Goal: Task Accomplishment & Management: Manage account settings

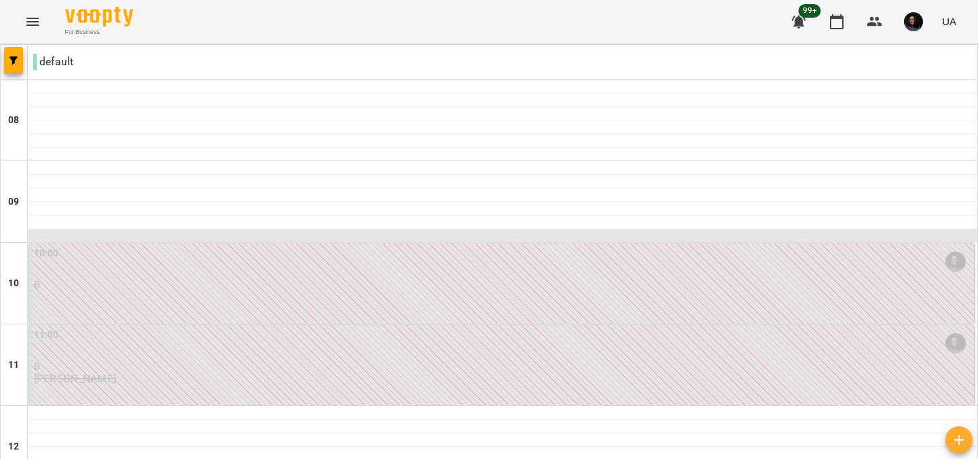
scroll to position [691, 0]
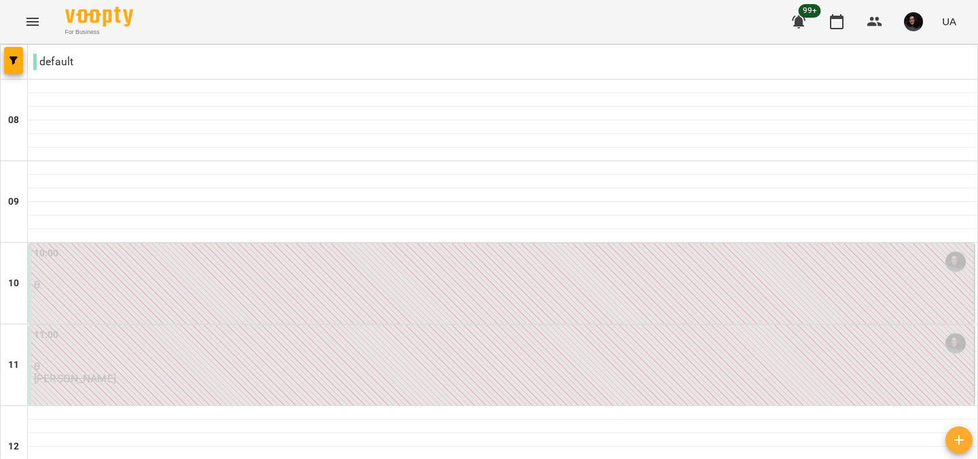
drag, startPoint x: 575, startPoint y: 448, endPoint x: 572, endPoint y: 427, distance: 21.3
type input "**********"
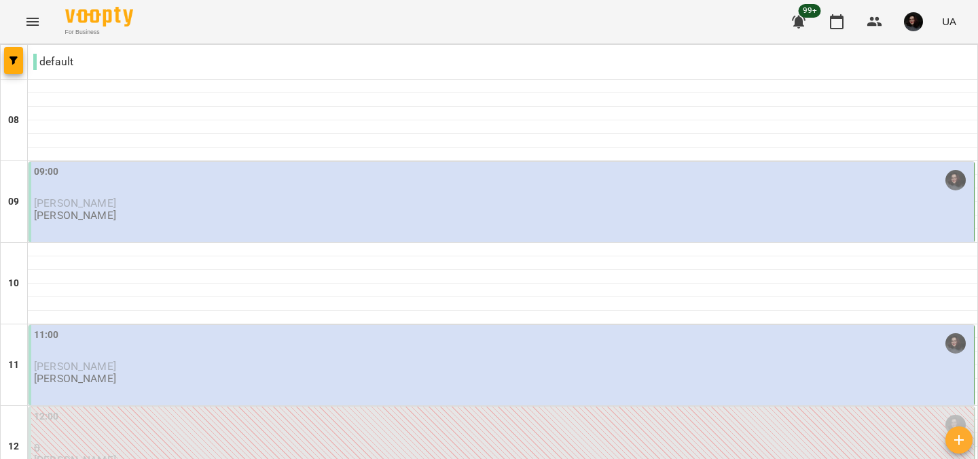
scroll to position [216, 0]
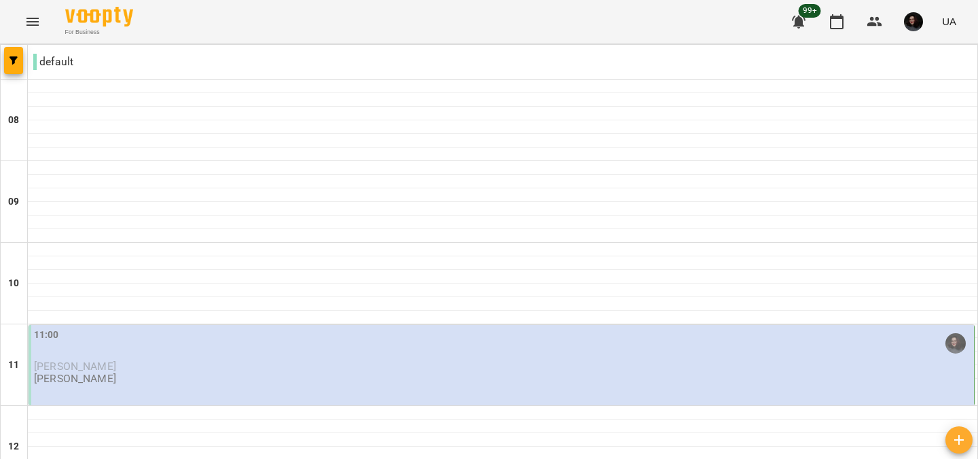
scroll to position [227, 0]
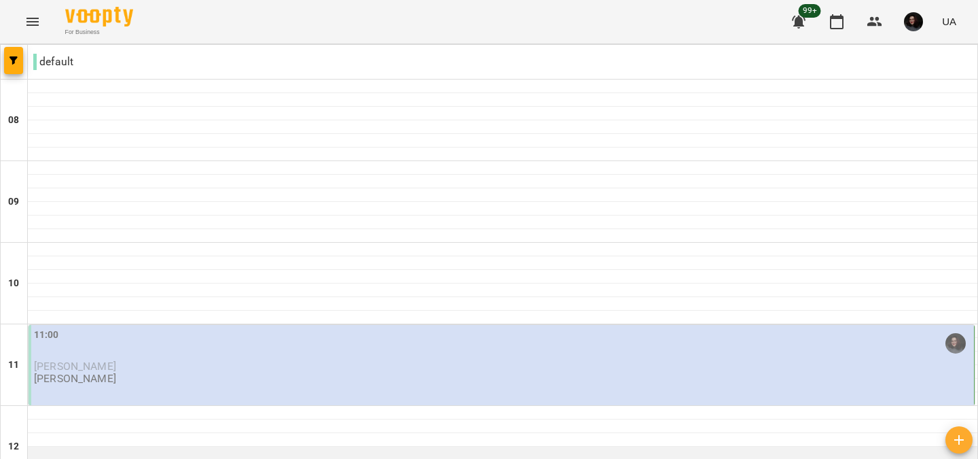
scroll to position [152, 0]
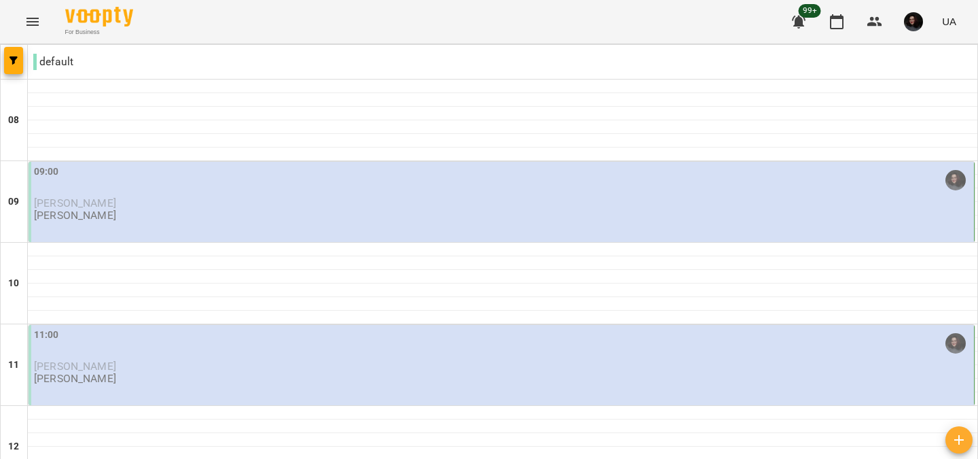
scroll to position [959, 0]
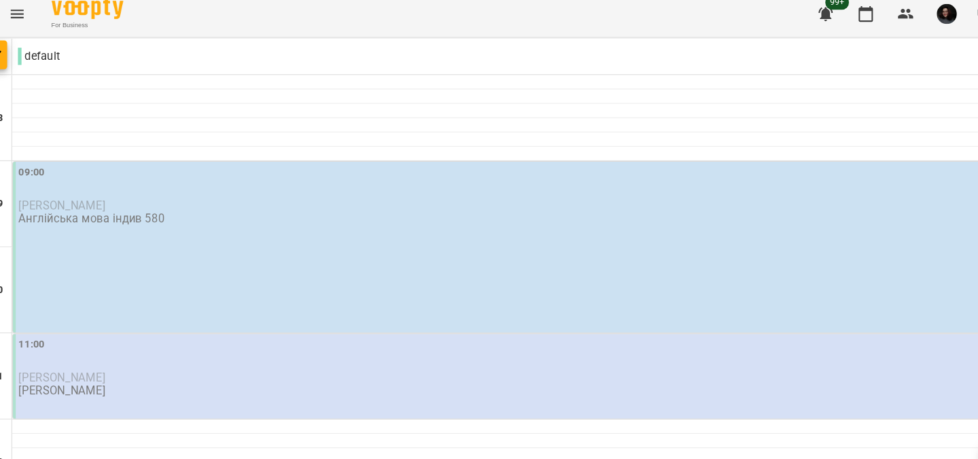
scroll to position [0, 0]
